Goal: Check status: Check status

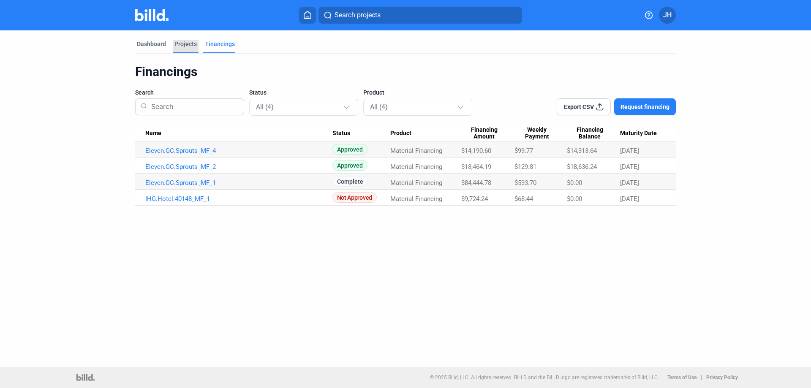
click at [180, 44] on div "Projects" at bounding box center [186, 44] width 22 height 8
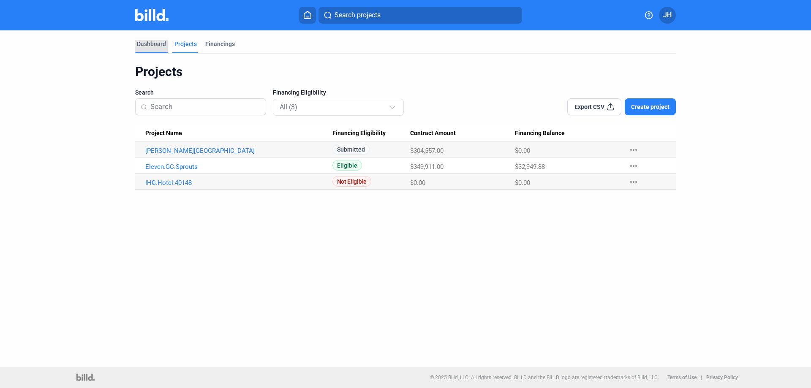
click at [145, 45] on div "Dashboard" at bounding box center [151, 44] width 29 height 8
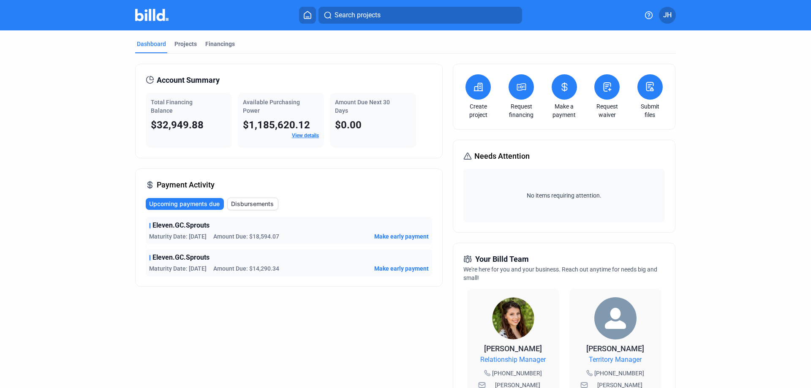
click at [760, 239] on dashboard "Dashboard Projects Financings Account Summary Total Financing Balance $32,949.8…" at bounding box center [406, 318] width 730 height 576
click at [186, 46] on div "Projects" at bounding box center [186, 44] width 22 height 8
click at [258, 237] on span "Amount Due: $18,594.07" at bounding box center [246, 236] width 66 height 8
click at [264, 235] on span "Amount Due: $18,594.07" at bounding box center [246, 236] width 66 height 8
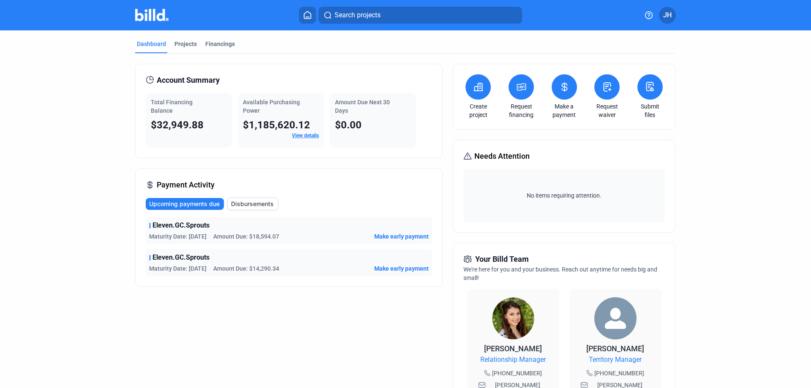
click at [264, 235] on span "Amount Due: $18,594.07" at bounding box center [246, 236] width 66 height 8
click at [265, 237] on span "Amount Due: $18,594.07" at bounding box center [246, 236] width 66 height 8
click at [265, 271] on span "Amount Due: $14,290.34" at bounding box center [246, 269] width 66 height 8
